Goal: Task Accomplishment & Management: Manage account settings

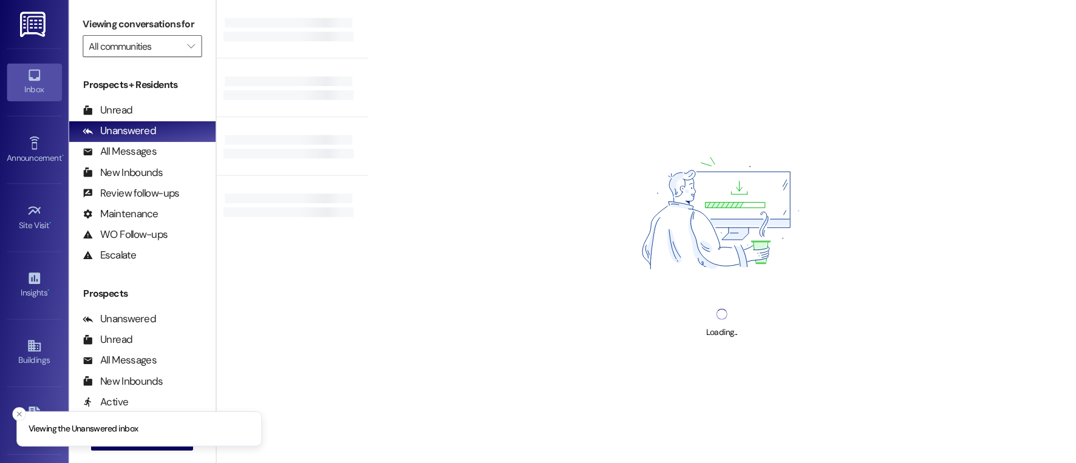
scroll to position [110, 0]
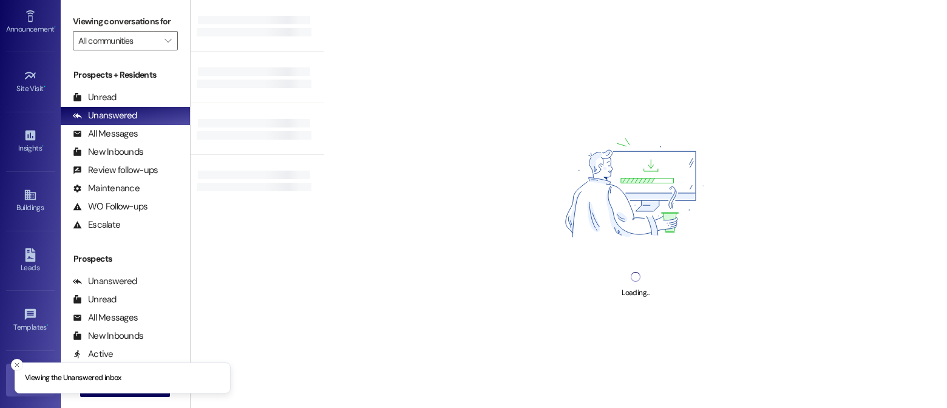
click at [7, 369] on link "Account" at bounding box center [30, 380] width 49 height 33
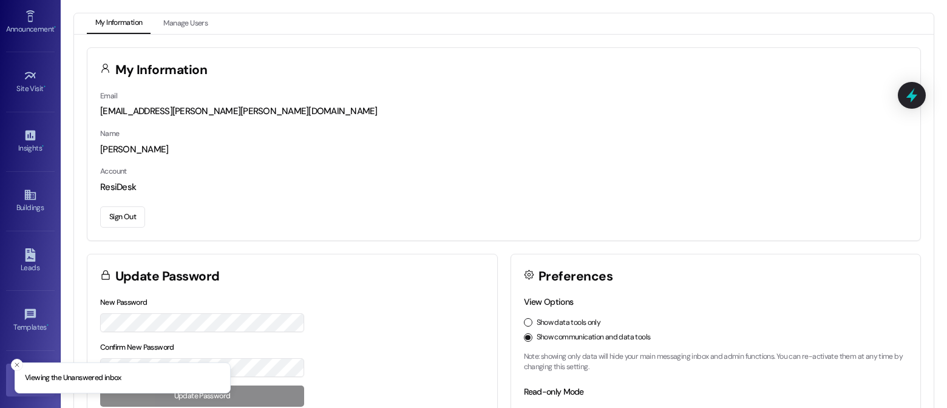
click at [504, 129] on div "Name [PERSON_NAME]" at bounding box center [504, 141] width 808 height 29
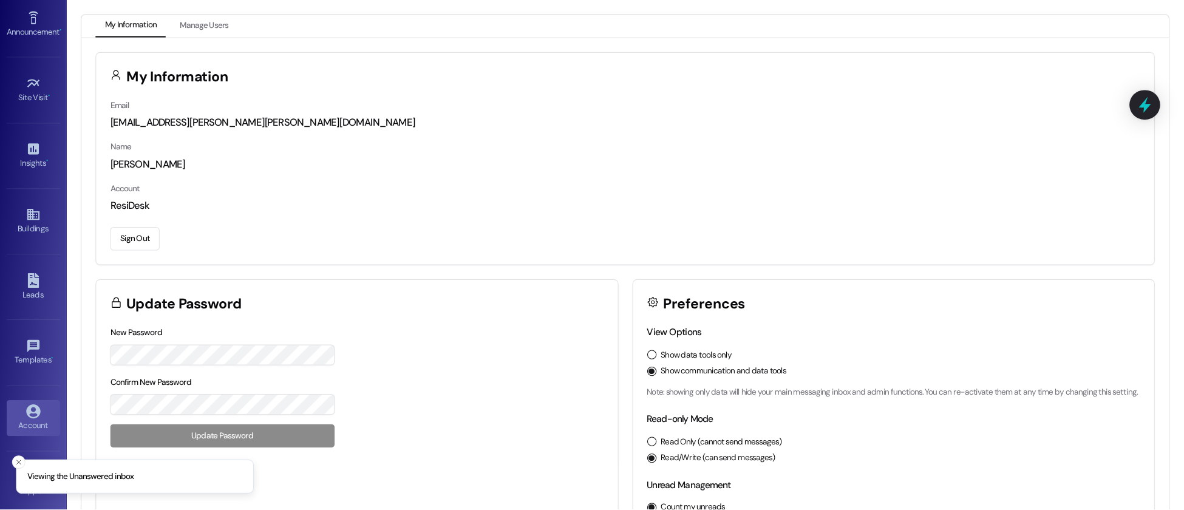
scroll to position [69, 0]
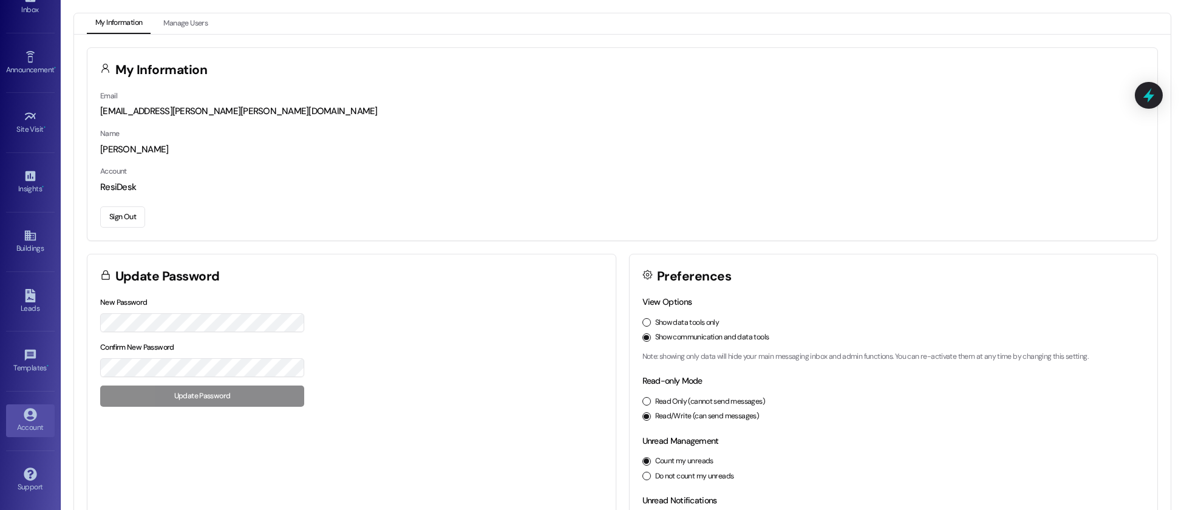
click at [409, 202] on div "Sign Out" at bounding box center [622, 215] width 1044 height 26
click at [30, 407] on icon at bounding box center [30, 414] width 13 height 13
click at [127, 216] on button "Sign Out" at bounding box center [122, 216] width 45 height 21
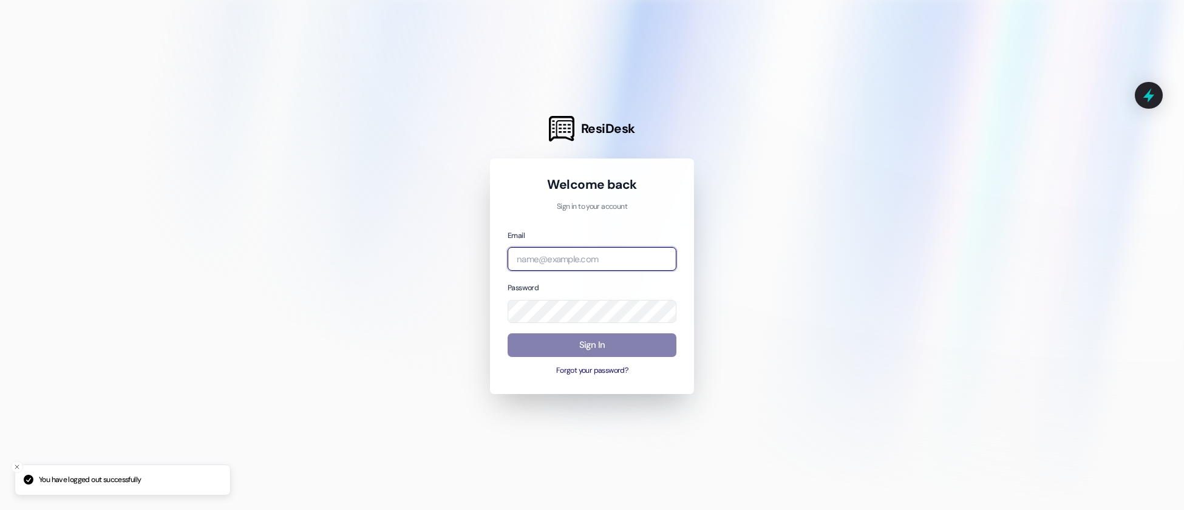
type input "[EMAIL_ADDRESS][DOMAIN_NAME]"
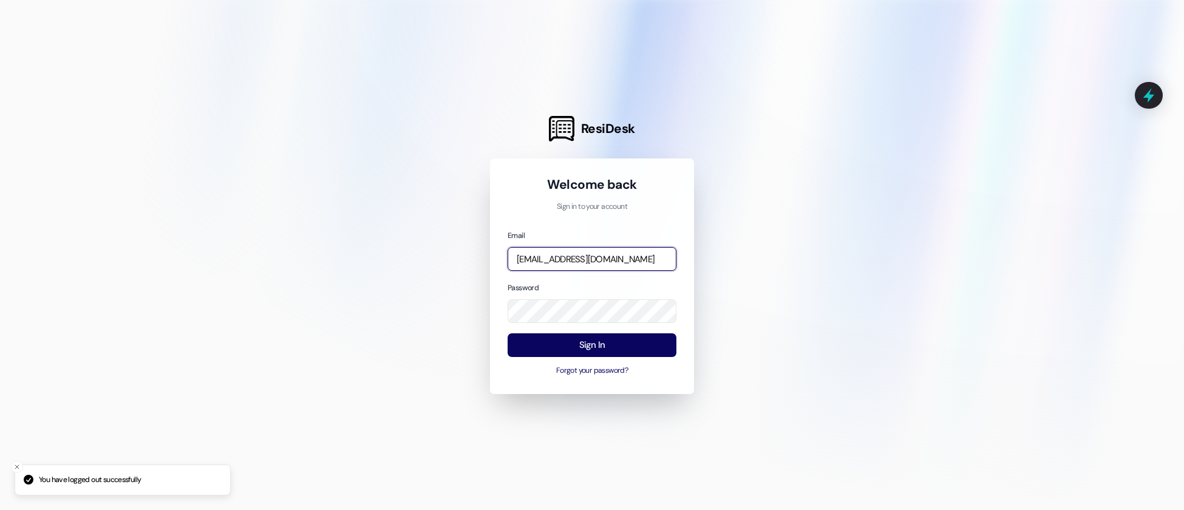
click at [600, 257] on input "[EMAIL_ADDRESS][DOMAIN_NAME]" at bounding box center [592, 259] width 169 height 24
click at [596, 349] on button "Sign In" at bounding box center [592, 345] width 169 height 24
